Goal: Information Seeking & Learning: Learn about a topic

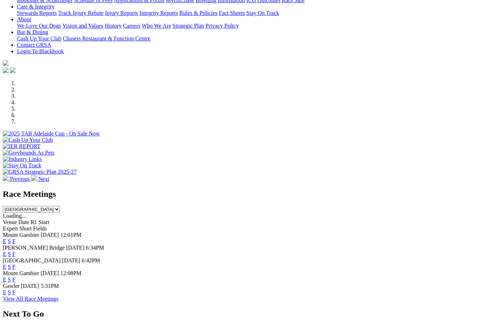
scroll to position [176, 0]
click at [16, 251] on link "F" at bounding box center [13, 254] width 3 height 6
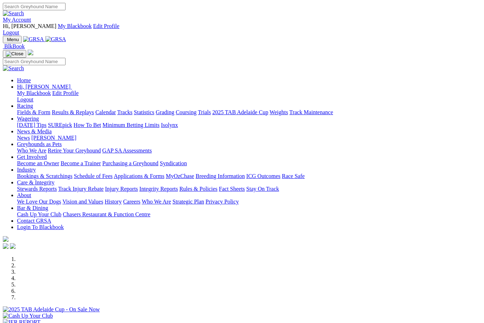
scroll to position [200, 0]
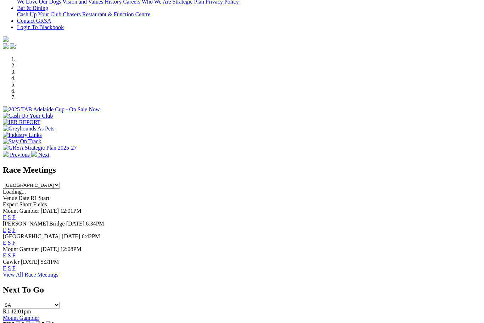
click at [16, 240] on link "F" at bounding box center [13, 243] width 3 height 6
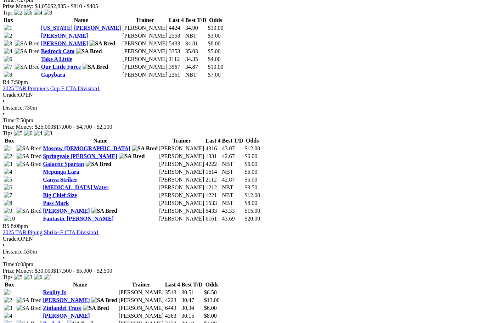
scroll to position [695, 56]
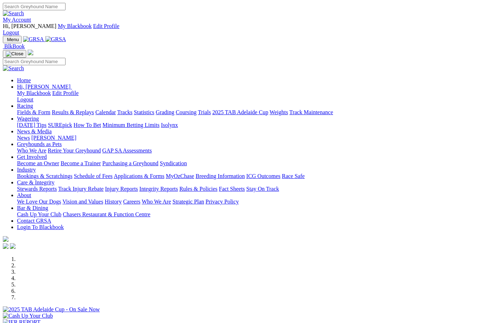
scroll to position [200, 0]
